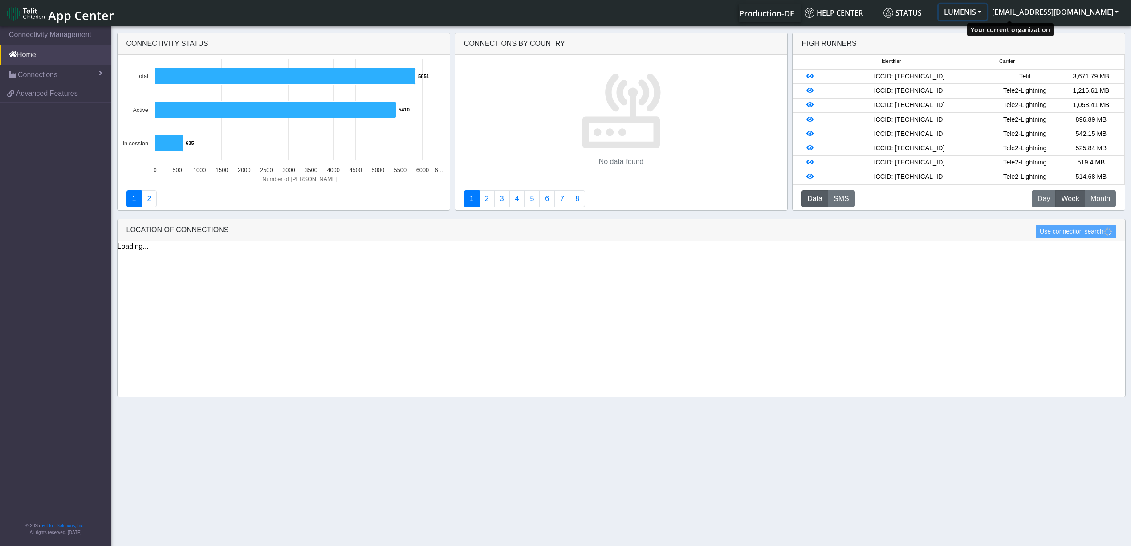
click at [987, 13] on button "LUMENIS" at bounding box center [963, 12] width 48 height 16
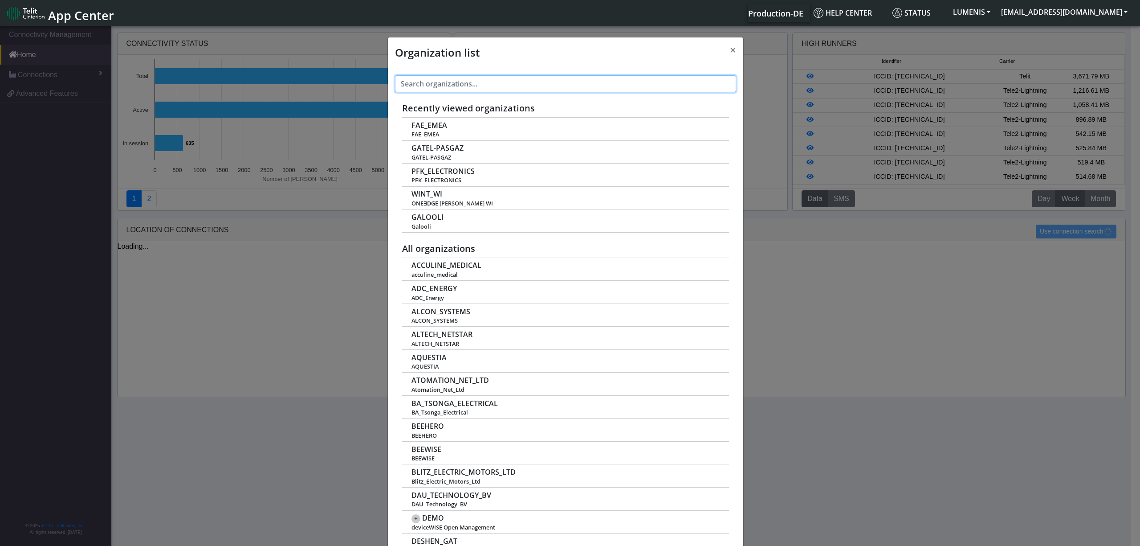
click at [496, 84] on input "text" at bounding box center [565, 83] width 341 height 17
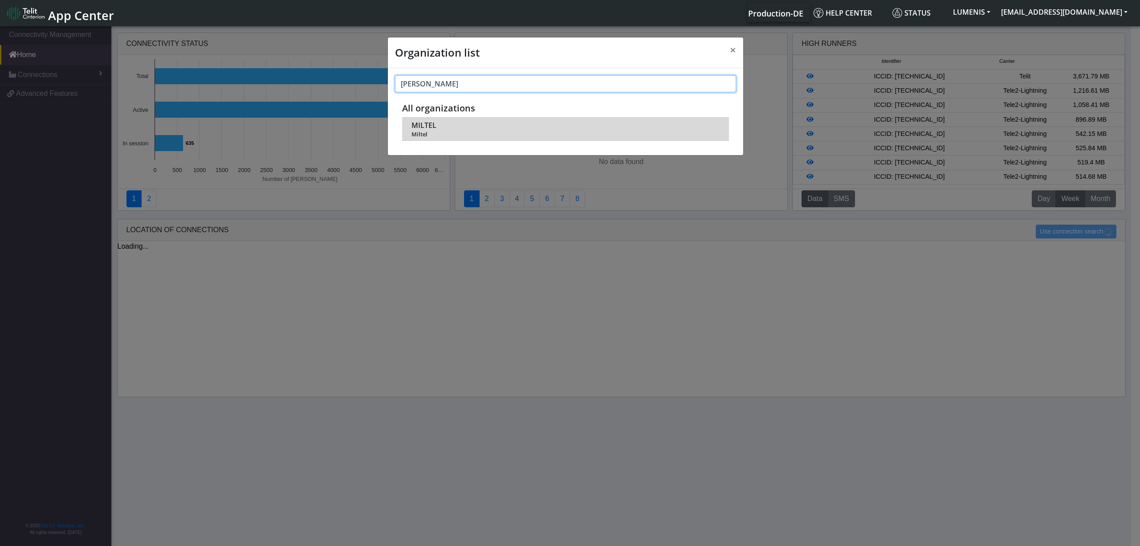
type input "[PERSON_NAME]"
click at [424, 126] on span "MILTEL" at bounding box center [424, 125] width 25 height 8
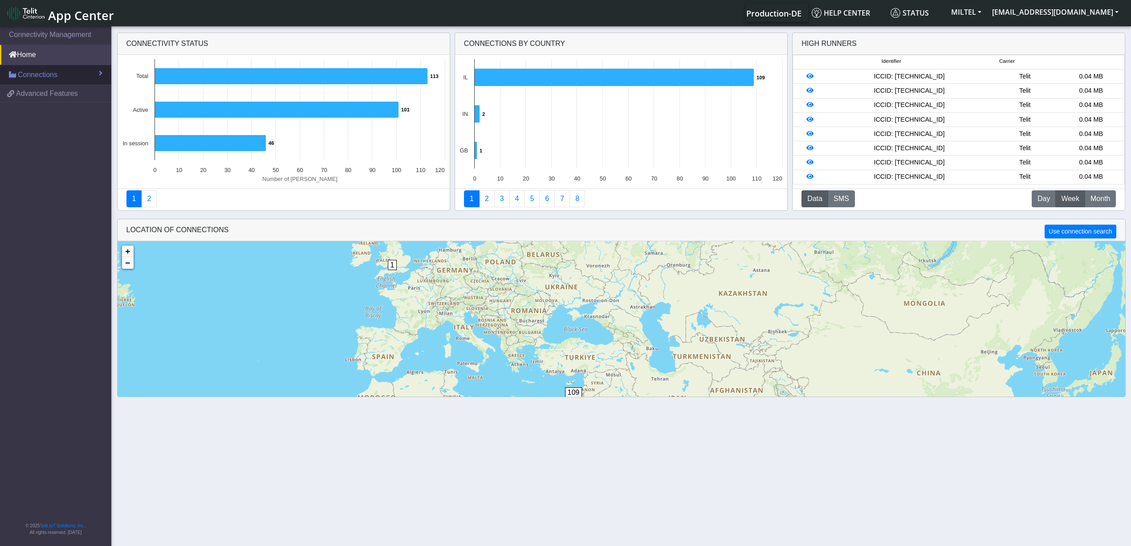
click at [65, 77] on link "Connections" at bounding box center [55, 75] width 111 height 20
click at [29, 94] on span "List" at bounding box center [26, 94] width 10 height 10
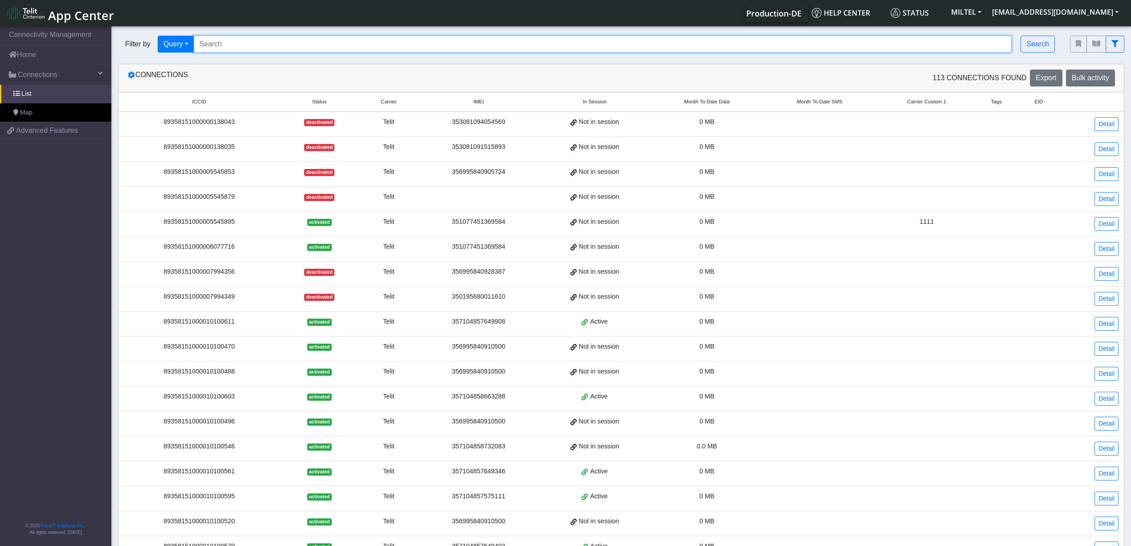
click at [334, 41] on input "Search..." at bounding box center [603, 44] width 819 height 17
paste input "89358151000008322466"
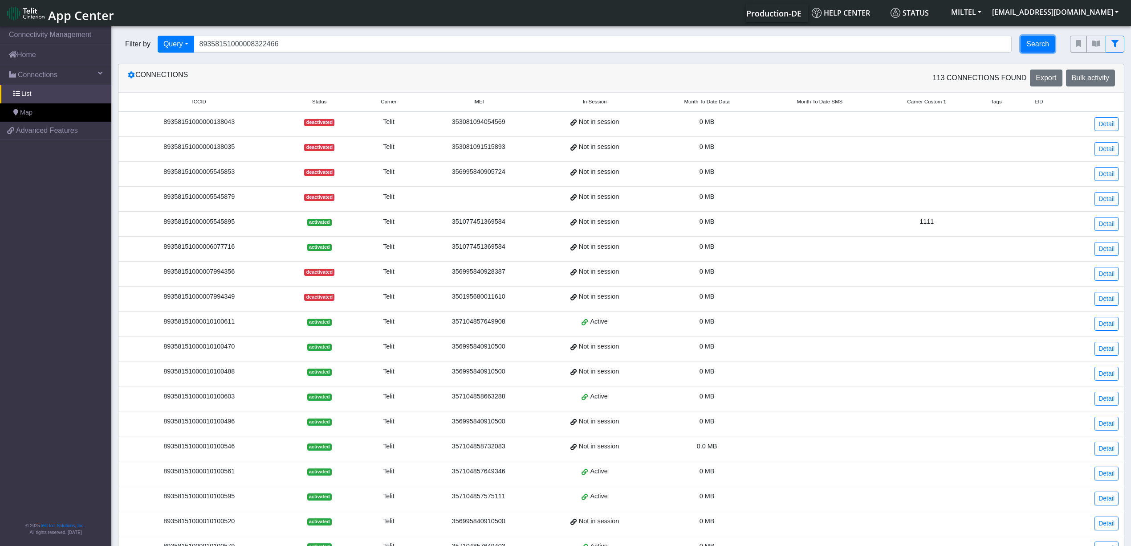
click at [1046, 47] on button "Search" at bounding box center [1038, 44] width 34 height 17
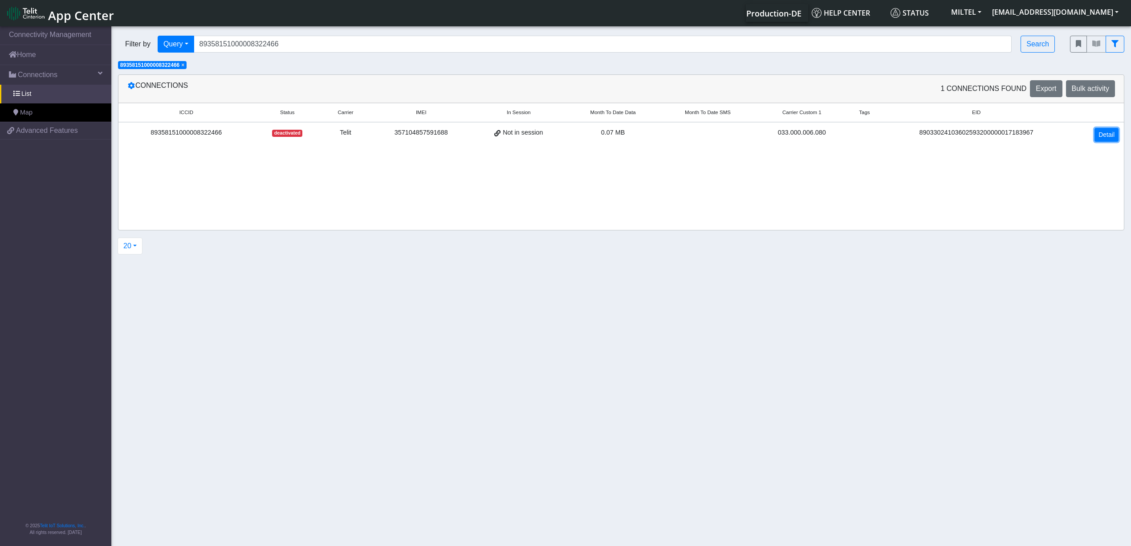
click at [1118, 132] on link "Detail" at bounding box center [1107, 135] width 24 height 14
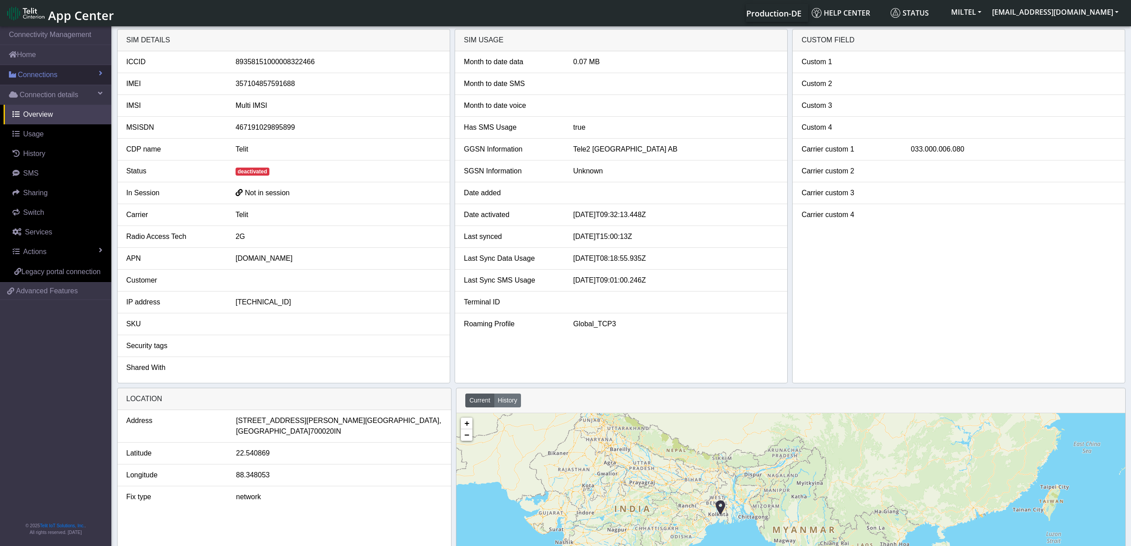
click at [43, 74] on span "Connections" at bounding box center [38, 74] width 40 height 11
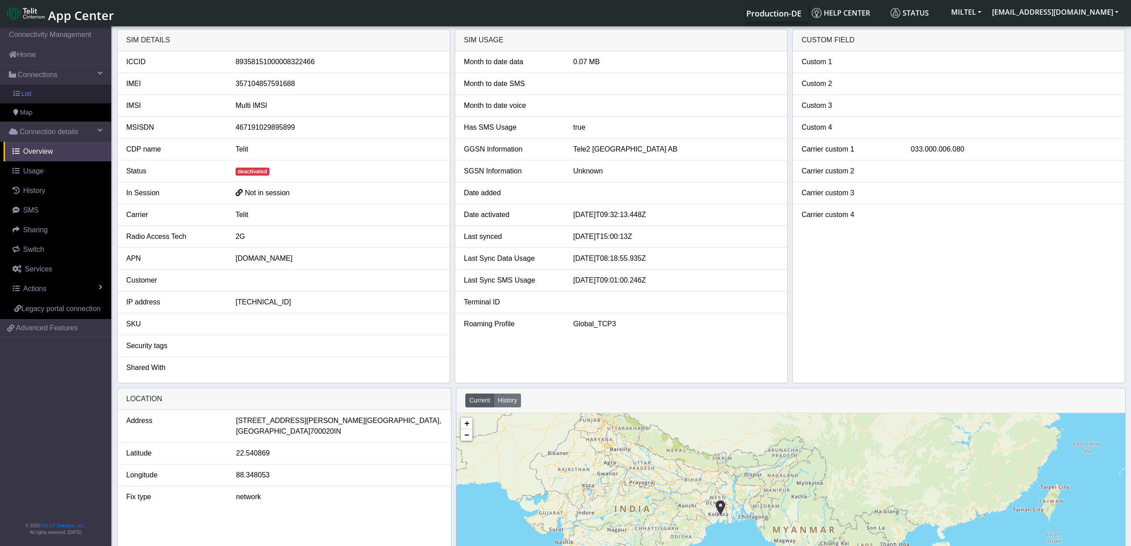
click at [33, 93] on link "List" at bounding box center [55, 94] width 111 height 19
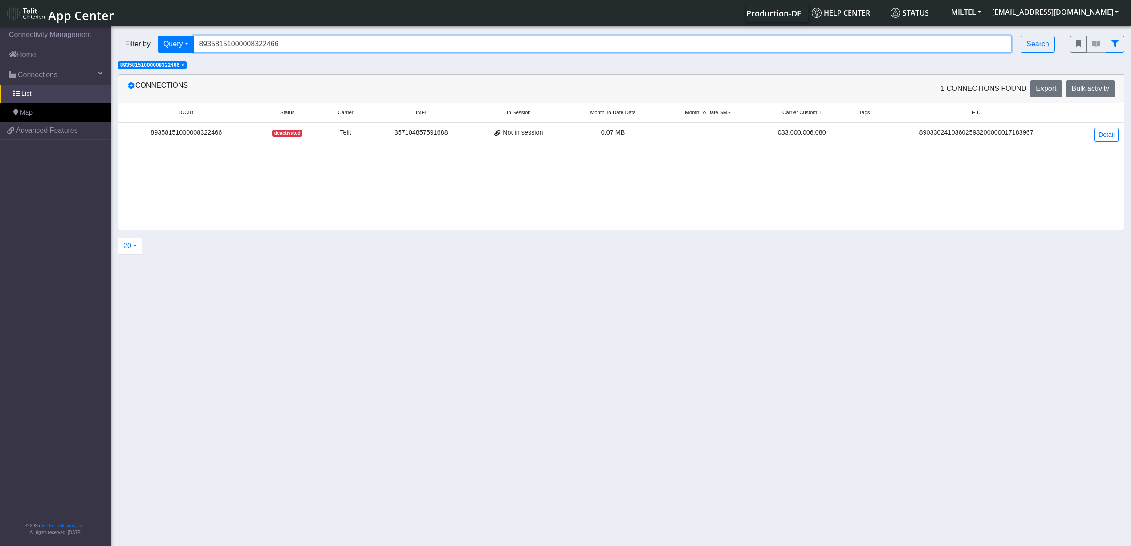
click at [242, 48] on input "89358151000008322466" at bounding box center [603, 44] width 819 height 17
paste input "58"
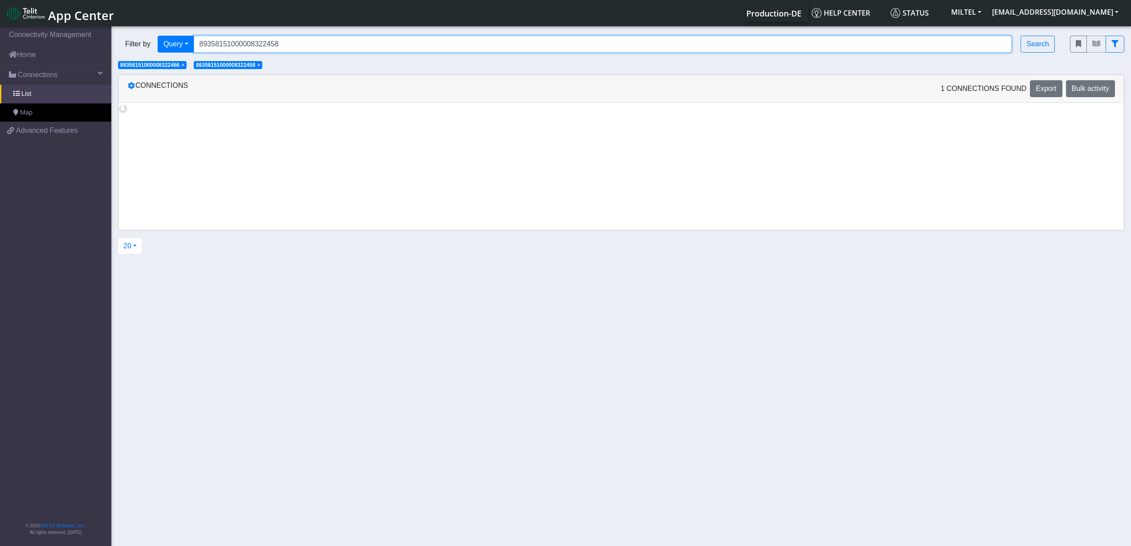
type input "89358151000008322458"
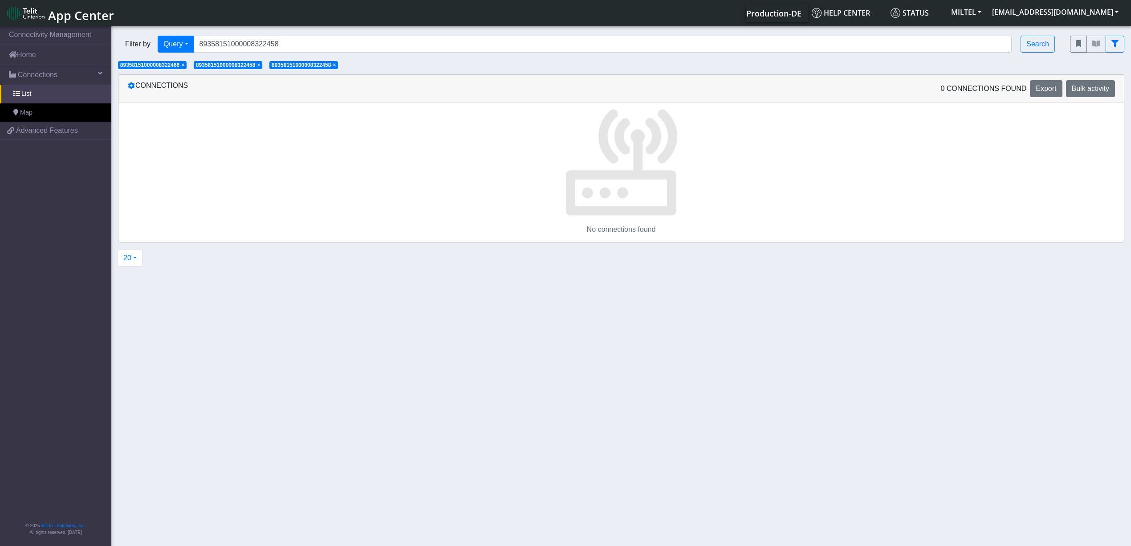
click at [336, 65] on span "×" at bounding box center [334, 65] width 3 height 6
click at [262, 68] on span "× 89358151000008322458" at bounding box center [228, 65] width 69 height 8
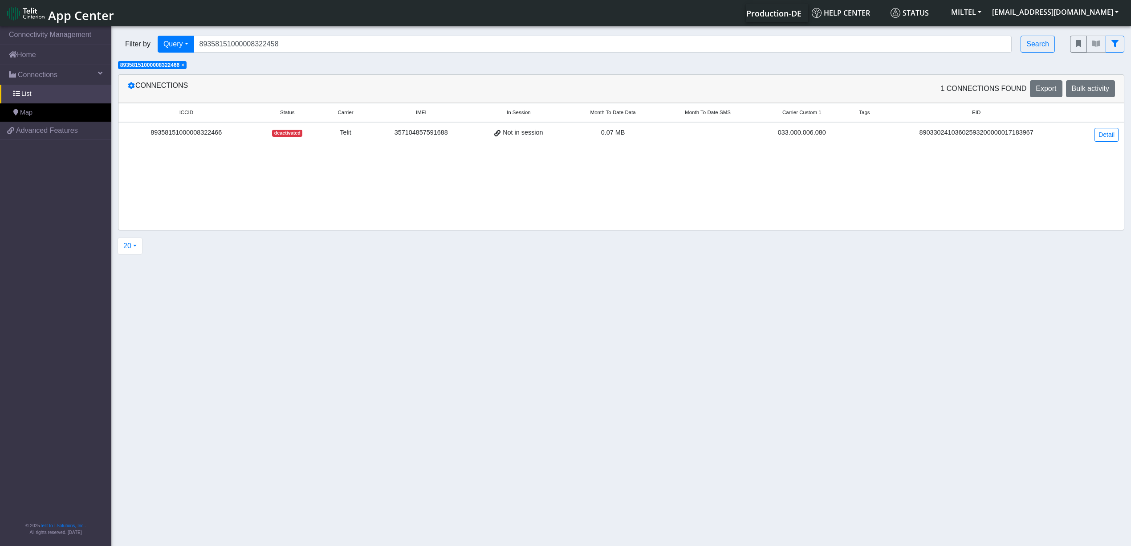
click at [184, 66] on span "×" at bounding box center [182, 65] width 3 height 6
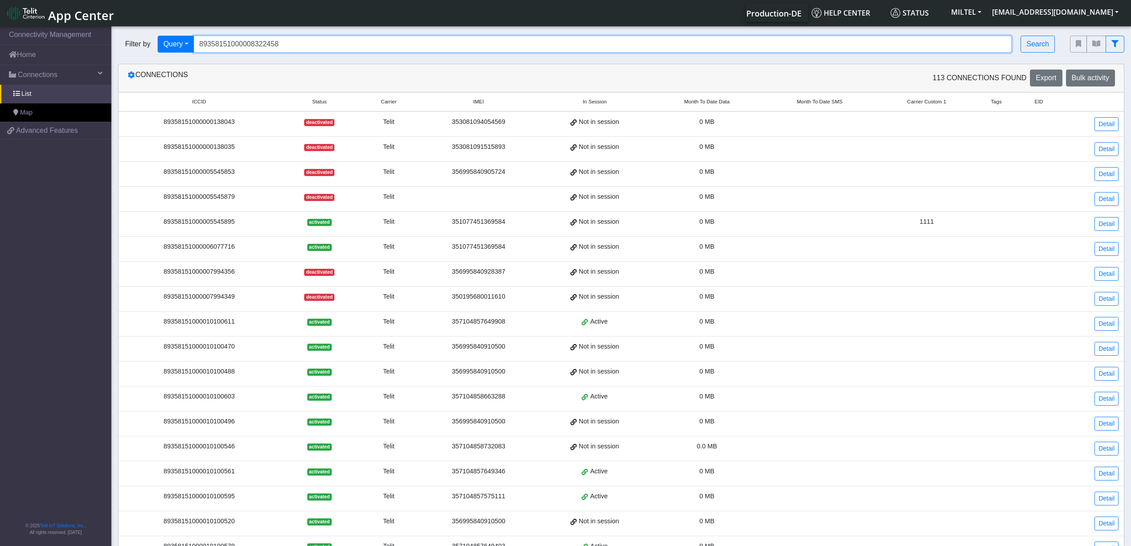
click at [311, 50] on input "89358151000008322458" at bounding box center [603, 44] width 819 height 17
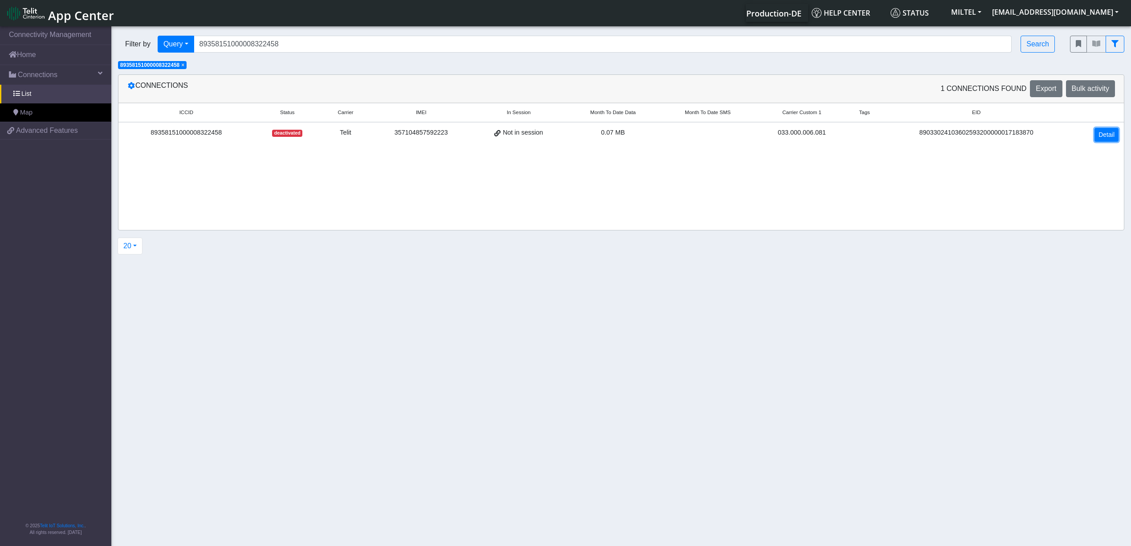
click at [1100, 135] on link "Detail" at bounding box center [1107, 135] width 24 height 14
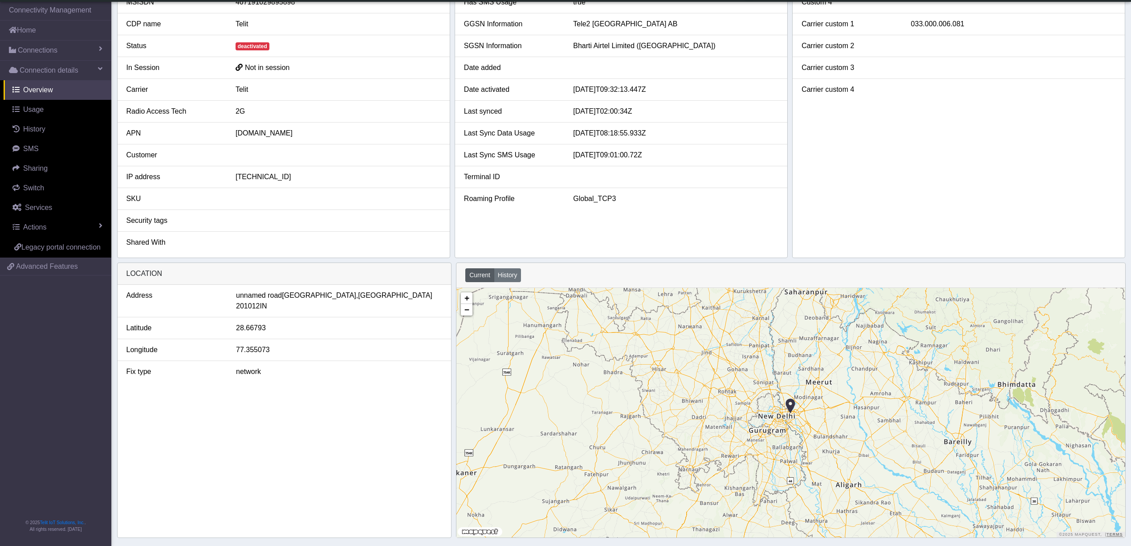
scroll to position [109, 0]
